Goal: Task Accomplishment & Management: Use online tool/utility

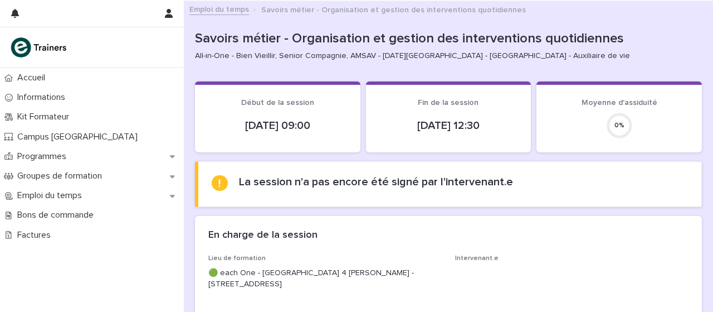
click at [279, 142] on section "Début de la session [DATE] 09:00" at bounding box center [278, 116] width 166 height 71
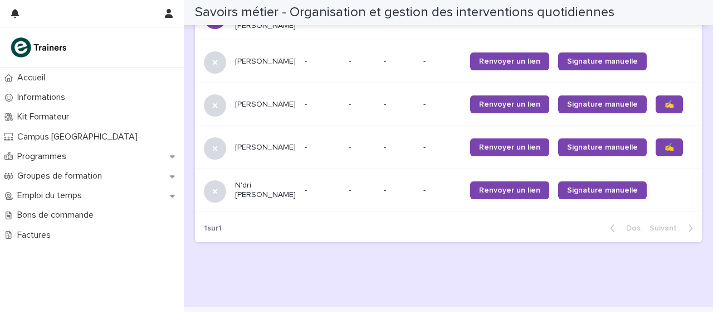
scroll to position [1338, 0]
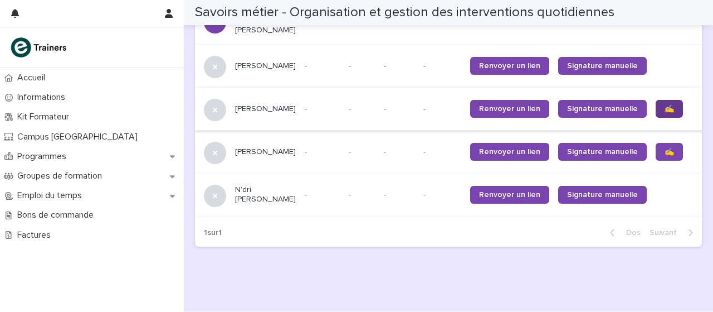
click at [665, 113] on font "✍️" at bounding box center [669, 109] width 9 height 8
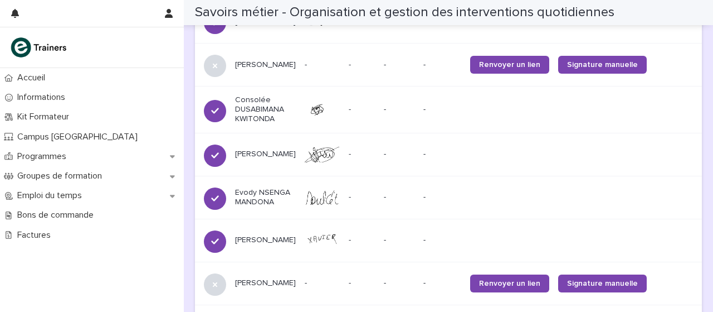
scroll to position [860, 0]
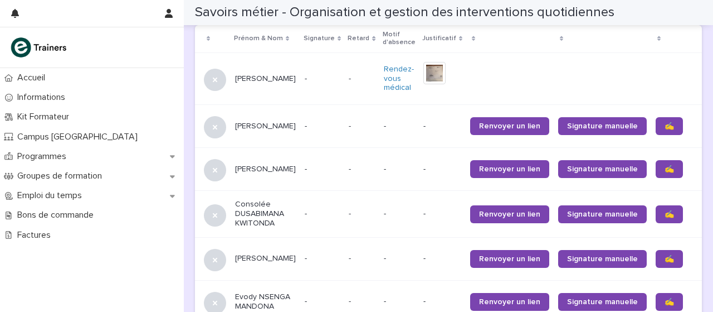
scroll to position [750, 0]
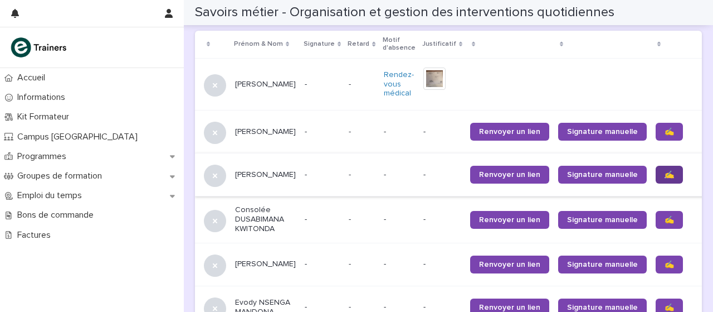
click at [656, 178] on link "✍️" at bounding box center [669, 175] width 27 height 18
click at [665, 219] on font "✍️" at bounding box center [669, 220] width 9 height 8
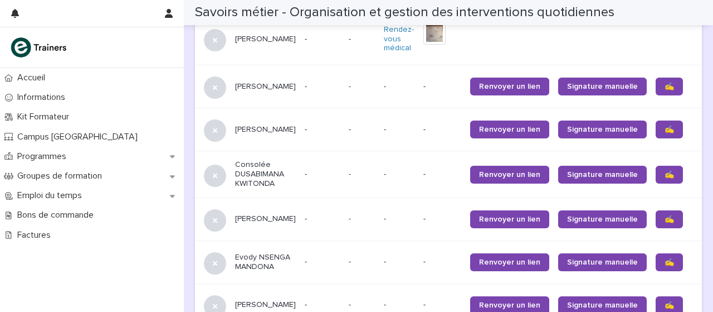
scroll to position [816, 0]
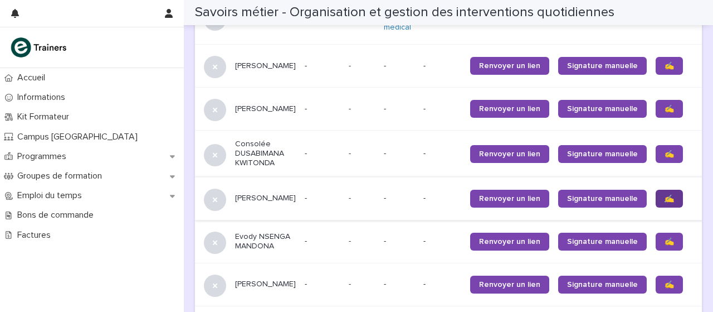
click at [665, 200] on font "✍️" at bounding box center [669, 199] width 9 height 8
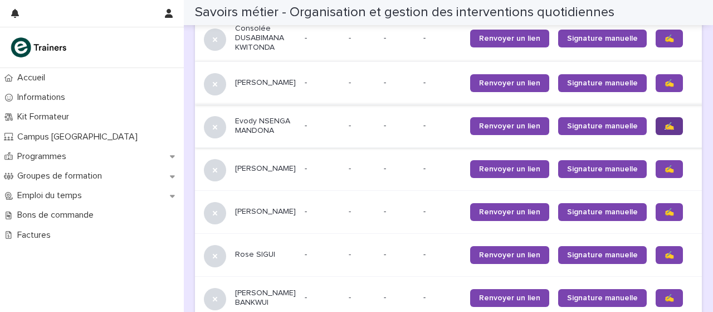
click at [665, 124] on font "✍️" at bounding box center [669, 126] width 9 height 8
click at [656, 175] on link "✍️" at bounding box center [669, 169] width 27 height 18
click at [665, 212] on font "✍️" at bounding box center [669, 212] width 9 height 8
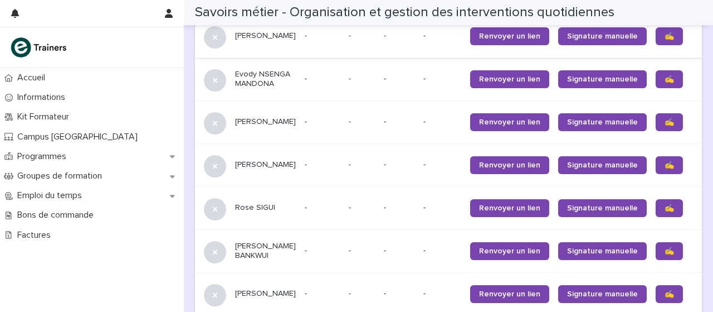
scroll to position [980, 0]
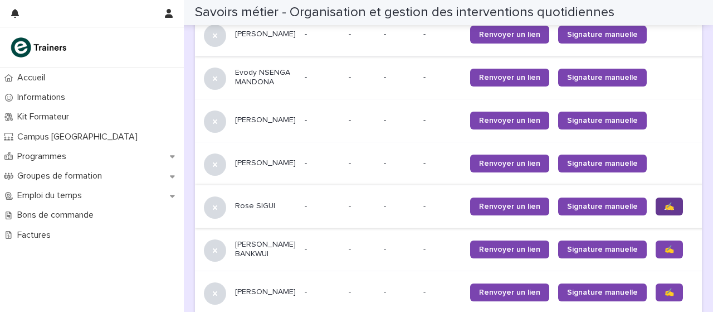
click at [656, 214] on link "✍️" at bounding box center [669, 206] width 27 height 18
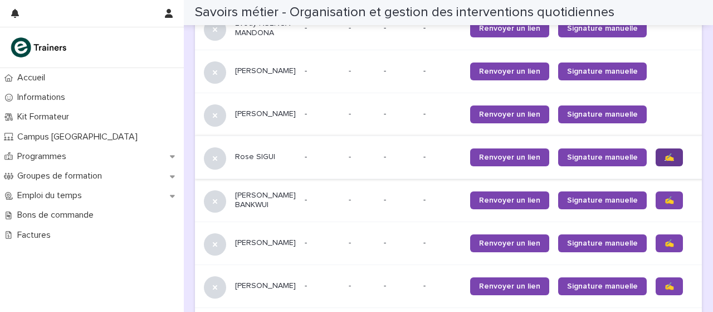
scroll to position [1031, 0]
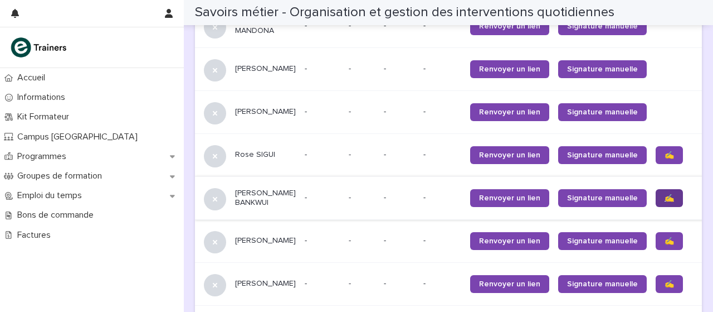
click at [665, 202] on font "✍️" at bounding box center [669, 198] width 9 height 8
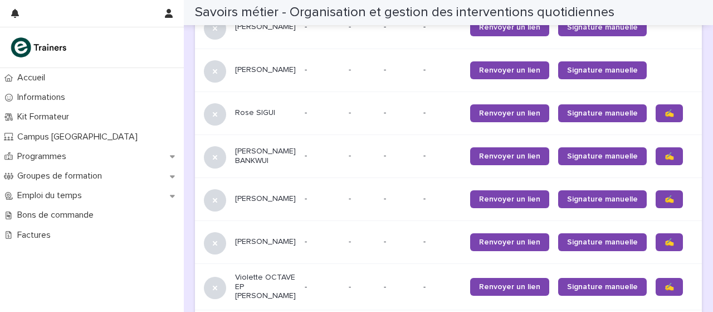
scroll to position [1075, 0]
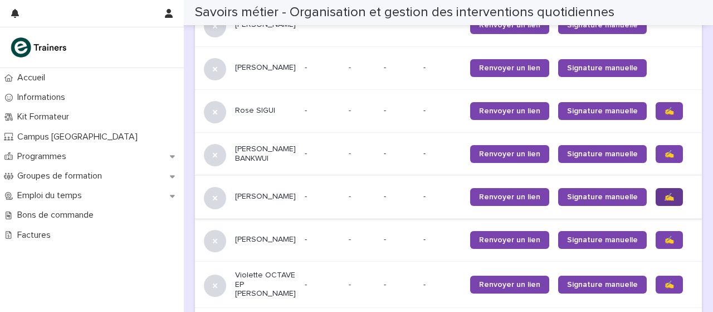
click at [656, 206] on link "✍️" at bounding box center [669, 197] width 27 height 18
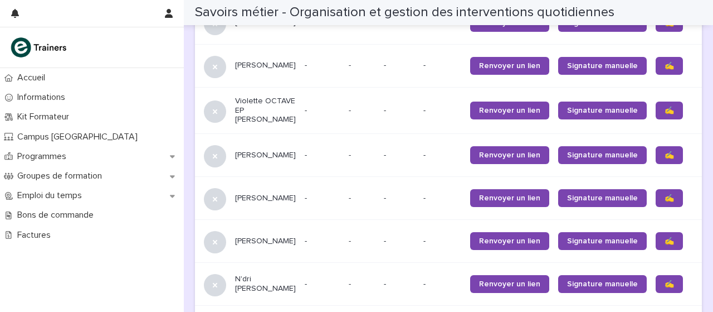
scroll to position [1250, 0]
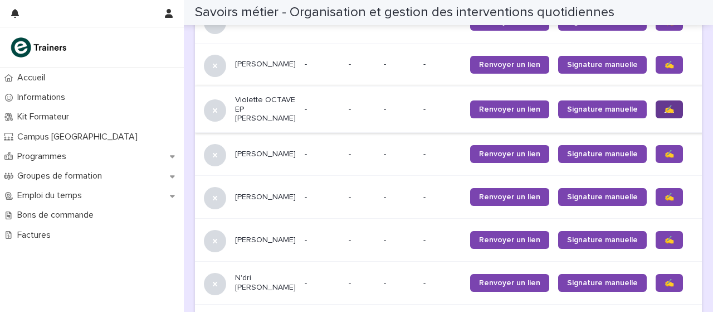
click at [656, 118] on link "✍️" at bounding box center [669, 109] width 27 height 18
click at [656, 163] on link "✍️" at bounding box center [669, 154] width 27 height 18
click at [652, 172] on td at bounding box center [680, 154] width 56 height 43
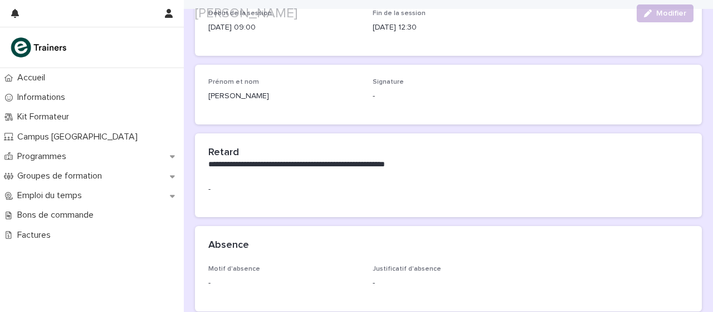
scroll to position [86, 0]
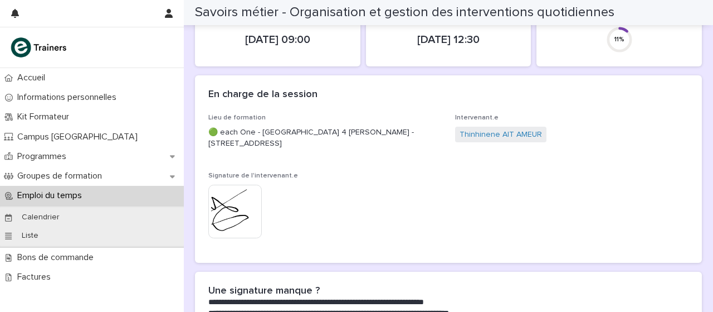
click at [635, 179] on div "Lieu de formation 🟢 each One - Montreuil - Salle 4 Daniel - 102 Rue de Paris, 9…" at bounding box center [448, 181] width 480 height 135
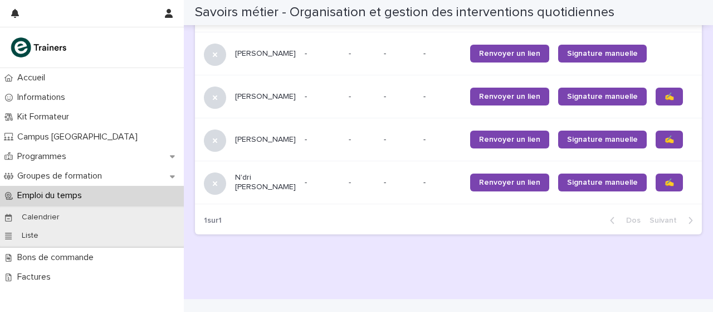
scroll to position [1392, 0]
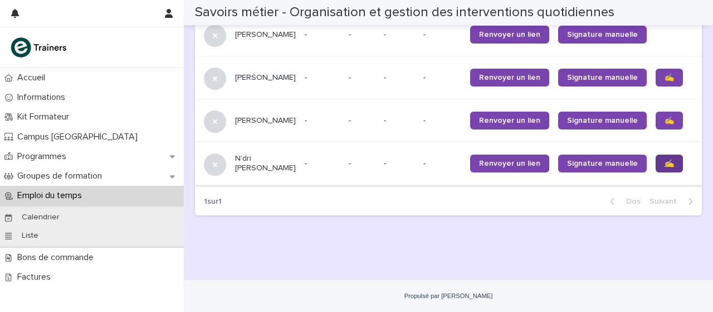
click at [665, 159] on font "✍️" at bounding box center [669, 163] width 9 height 8
